Goal: Check status: Check status

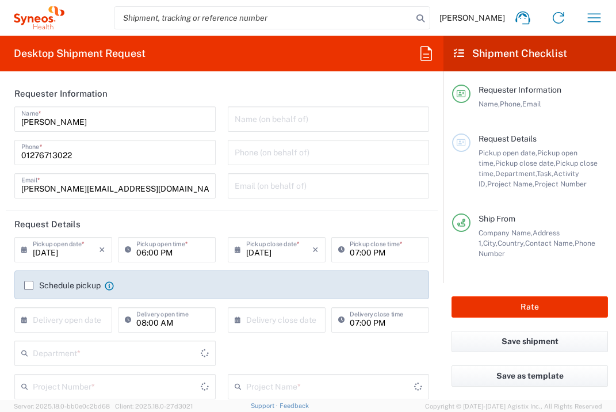
type input "3235"
type input "[GEOGRAPHIC_DATA]"
type input "Syneos Health UK Limited"
click at [595, 17] on icon "button" at bounding box center [594, 17] width 13 height 9
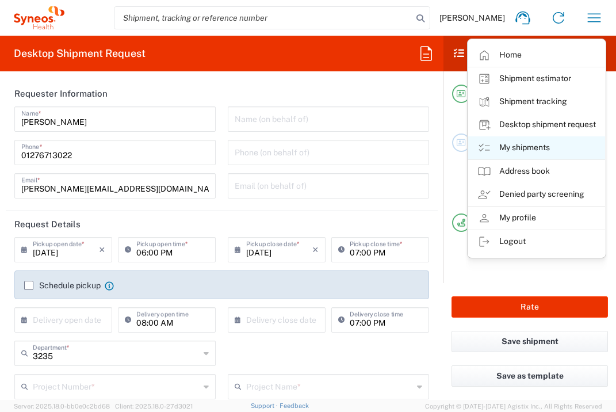
click at [546, 146] on link "My shipments" at bounding box center [536, 147] width 137 height 23
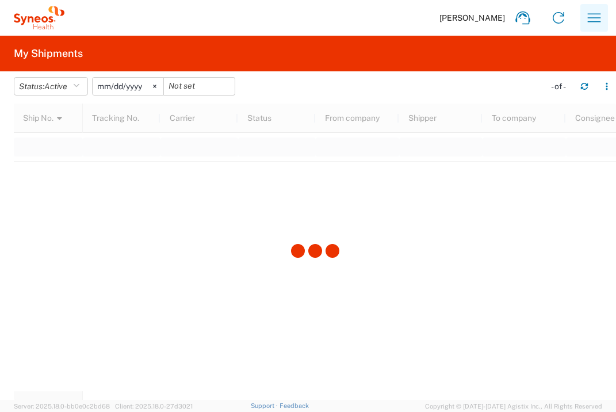
click at [588, 19] on icon "button" at bounding box center [594, 18] width 18 height 18
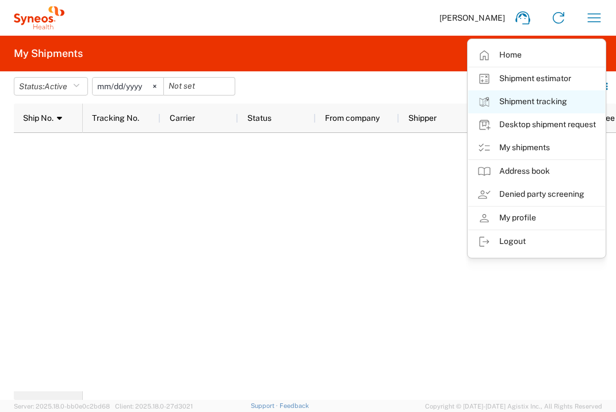
click at [555, 102] on link "Shipment tracking" at bounding box center [536, 101] width 137 height 23
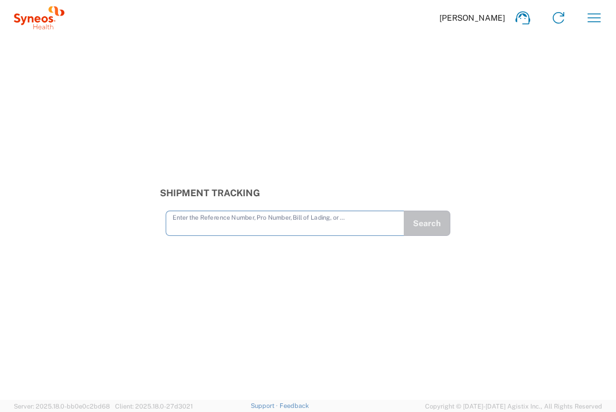
click at [333, 224] on input "text" at bounding box center [285, 222] width 225 height 20
type input "392841681696"
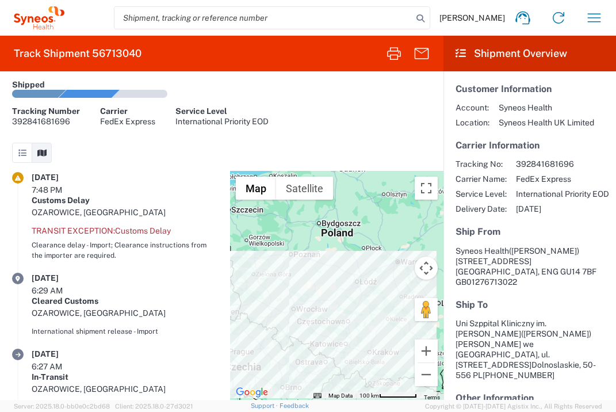
scroll to position [11, 0]
